Goal: Information Seeking & Learning: Find specific fact

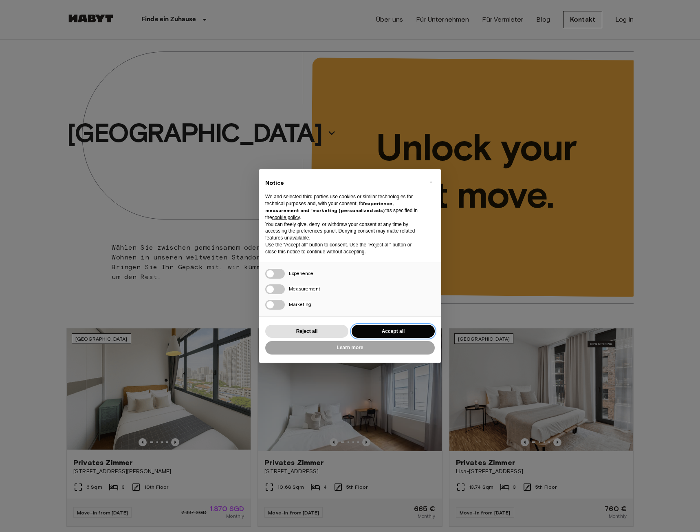
click at [393, 333] on button "Accept all" at bounding box center [393, 330] width 83 height 13
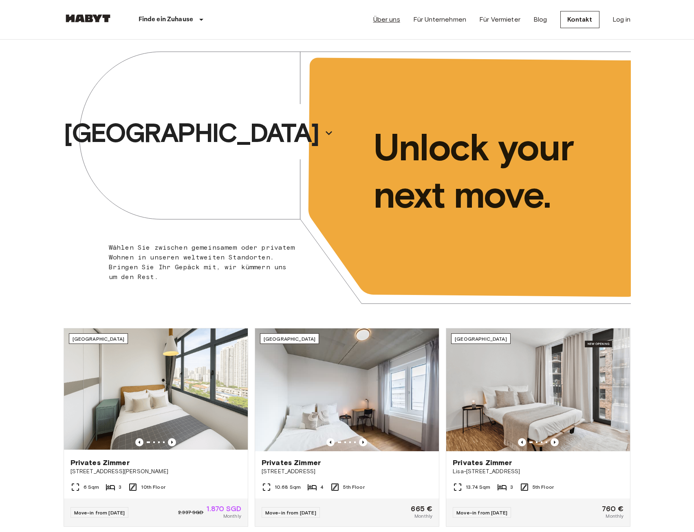
click at [395, 15] on link "Über uns" at bounding box center [386, 20] width 27 height 10
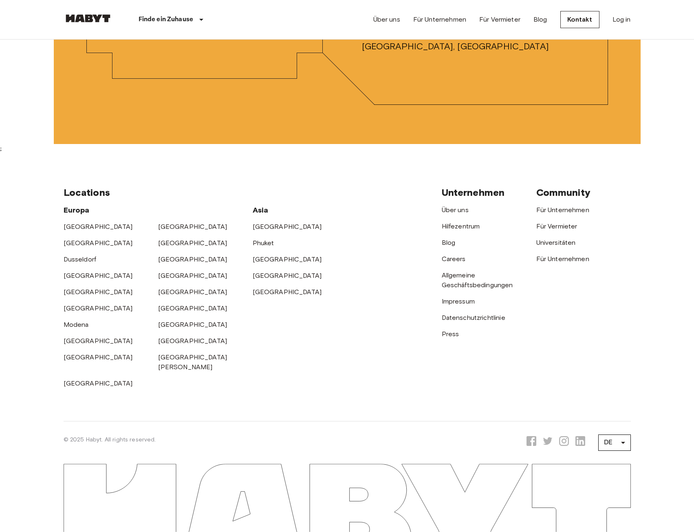
scroll to position [2717, 0]
click at [464, 305] on link "Impressum" at bounding box center [458, 301] width 33 height 8
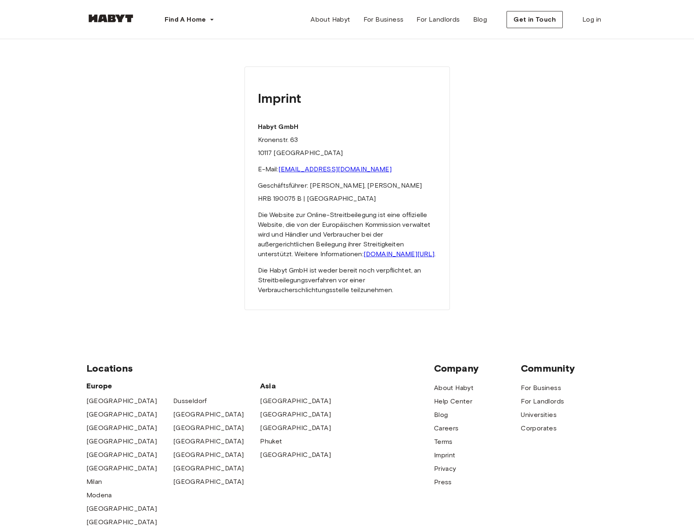
scroll to position [27, 0]
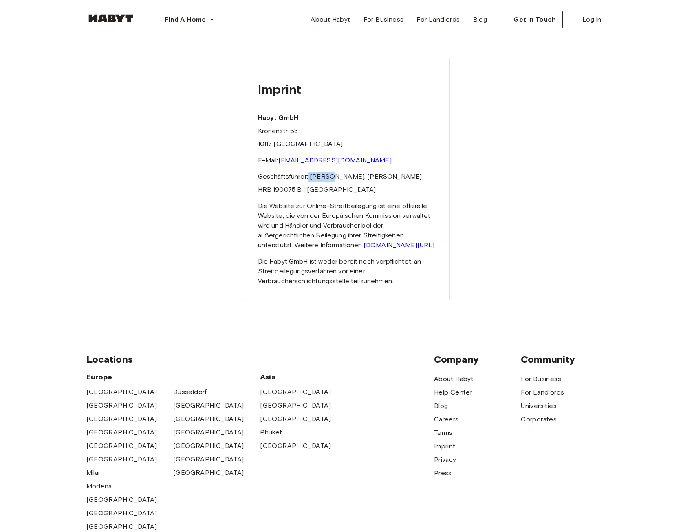
drag, startPoint x: 308, startPoint y: 176, endPoint x: 331, endPoint y: 174, distance: 23.3
click at [330, 174] on p "Geschäftsführer: [PERSON_NAME], [PERSON_NAME]" at bounding box center [347, 177] width 179 height 10
click at [331, 174] on p "Geschäftsführer: [PERSON_NAME], [PERSON_NAME]" at bounding box center [347, 177] width 179 height 10
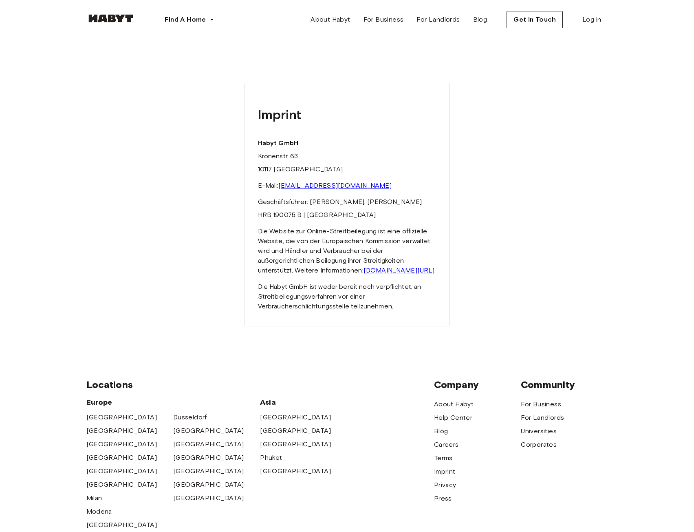
scroll to position [0, 0]
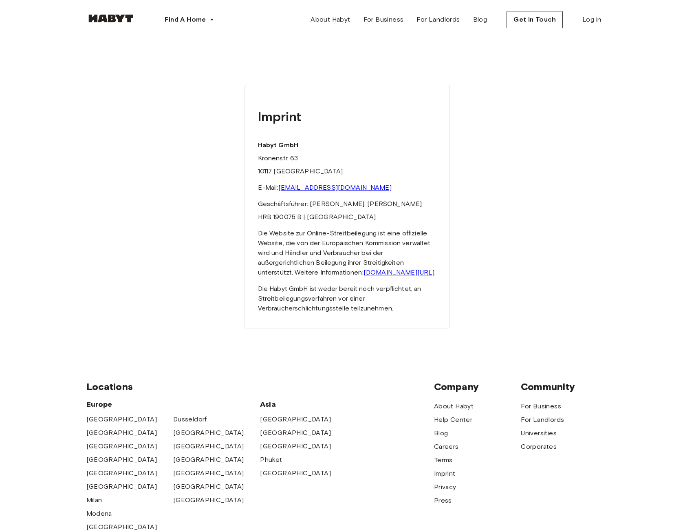
click at [353, 236] on p "Die Website zur Online-Streitbeilegung ist eine offizielle Website, die von der…" at bounding box center [347, 252] width 179 height 49
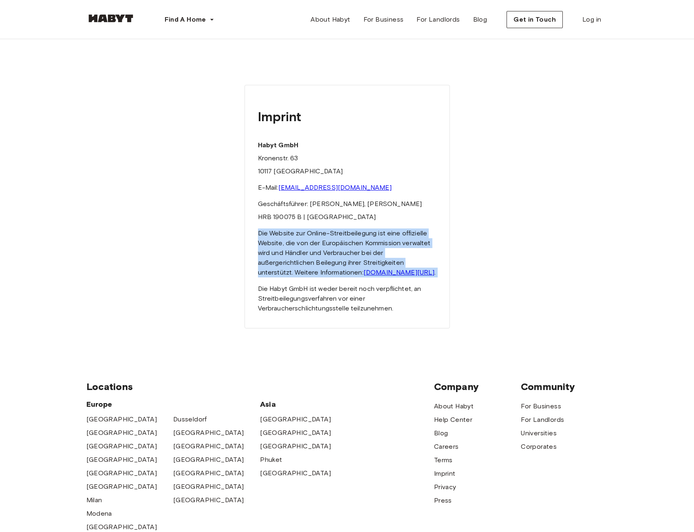
click at [353, 236] on p "Die Website zur Online-Streitbeilegung ist eine offizielle Website, die von der…" at bounding box center [347, 252] width 179 height 49
click at [349, 243] on p "Die Website zur Online-Streitbeilegung ist eine offizielle Website, die von der…" at bounding box center [347, 252] width 179 height 49
drag, startPoint x: 366, startPoint y: 280, endPoint x: 258, endPoint y: 235, distance: 117.5
click at [258, 235] on p "Die Website zur Online-Streitbeilegung ist eine offizielle Website, die von der…" at bounding box center [347, 252] width 179 height 49
click at [258, 233] on p "Die Website zur Online-Streitbeilegung ist eine offizielle Website, die von der…" at bounding box center [347, 252] width 179 height 49
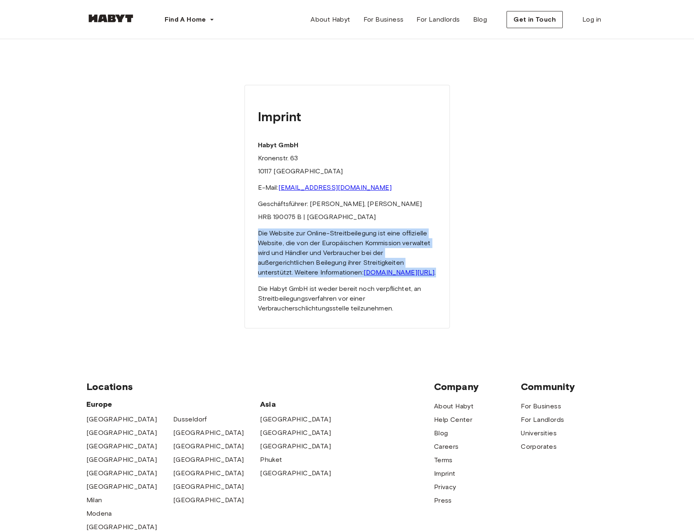
drag, startPoint x: 258, startPoint y: 233, endPoint x: 371, endPoint y: 280, distance: 122.5
click at [371, 277] on p "Die Website zur Online-Streitbeilegung ist eine offizielle Website, die von der…" at bounding box center [347, 252] width 179 height 49
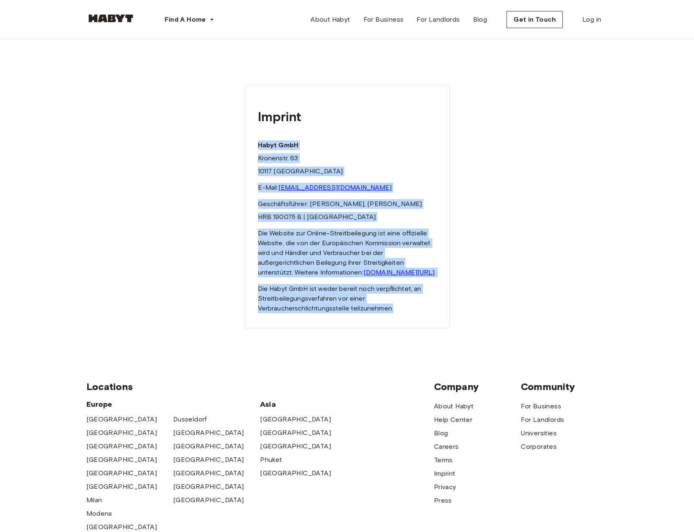
drag, startPoint x: 396, startPoint y: 322, endPoint x: 255, endPoint y: 147, distance: 224.6
click at [255, 147] on div "Imprint Habyt GmbH Kronenstr. 63 10117 Berlin E-Mail: hello@habyt.com Geschäfts…" at bounding box center [347, 206] width 205 height 243
drag, startPoint x: 258, startPoint y: 115, endPoint x: 415, endPoint y: 315, distance: 254.3
click at [415, 315] on div "Imprint Habyt GmbH Kronenstr. 63 10117 Berlin E-Mail: hello@habyt.com Geschäfts…" at bounding box center [347, 206] width 205 height 243
click at [450, 294] on div "Imprint Habyt GmbH Kronenstr. 63 10117 Berlin E-Mail: hello@habyt.com Geschäfts…" at bounding box center [347, 193] width 522 height 309
